Goal: Transaction & Acquisition: Purchase product/service

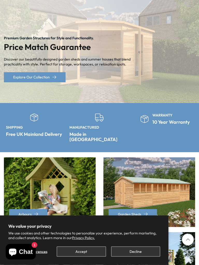
scroll to position [45, 0]
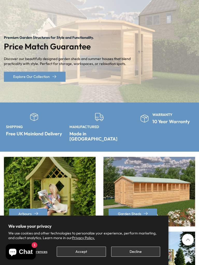
click at [81, 250] on button "Accept" at bounding box center [81, 251] width 49 height 10
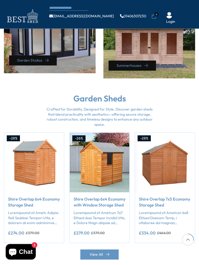
scroll to position [323, 0]
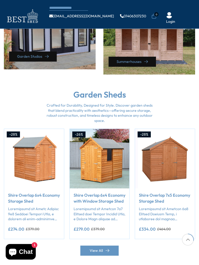
click at [170, 116] on div "Garden Sheds Crafted for Durability, Designed for Style. Discover garden sheds …" at bounding box center [99, 173] width 199 height 166
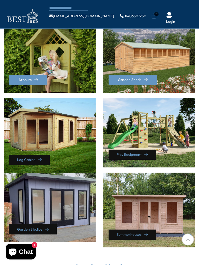
scroll to position [151, 0]
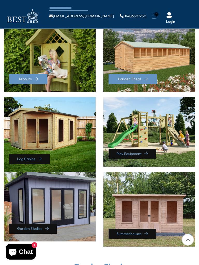
click at [153, 61] on div "Garden Sheds" at bounding box center [149, 57] width 92 height 70
click at [146, 65] on div "Garden Sheds" at bounding box center [149, 57] width 92 height 70
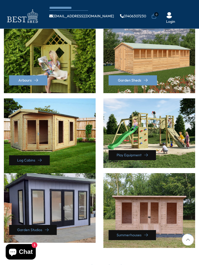
click at [162, 54] on div "Garden Sheds" at bounding box center [149, 59] width 92 height 70
click at [138, 75] on link "Garden Sheds" at bounding box center [132, 80] width 48 height 10
